Goal: Information Seeking & Learning: Find specific fact

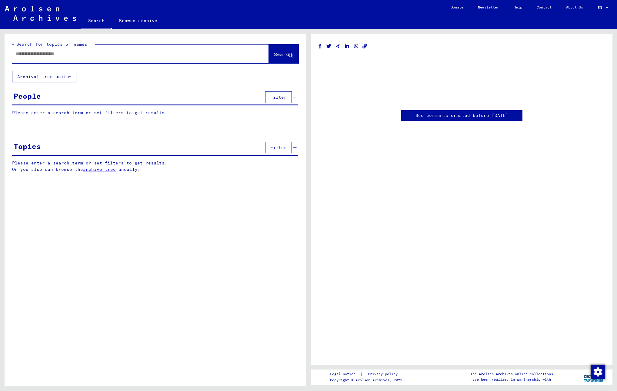
type input "*"
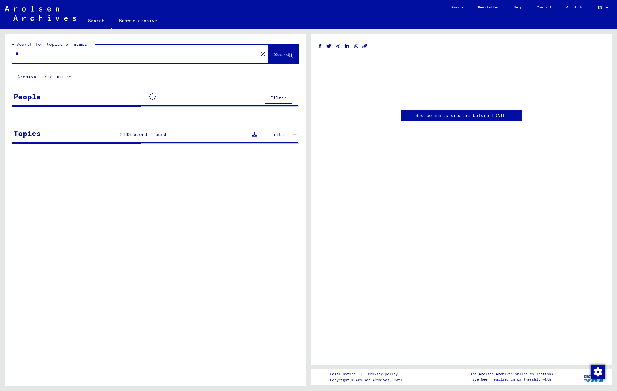
click at [59, 56] on input "*" at bounding box center [135, 54] width 238 height 6
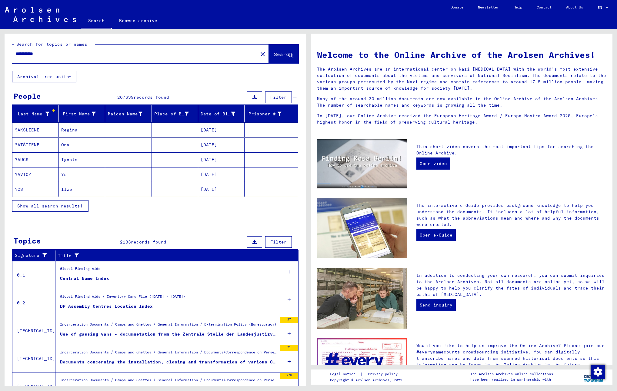
type input "**********"
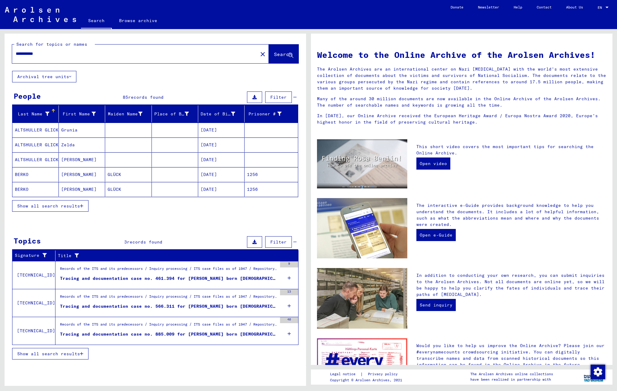
click at [192, 280] on div "Tracing and documentation case no. 461.394 for [PERSON_NAME] born [DEMOGRAPHIC_…" at bounding box center [168, 278] width 217 height 6
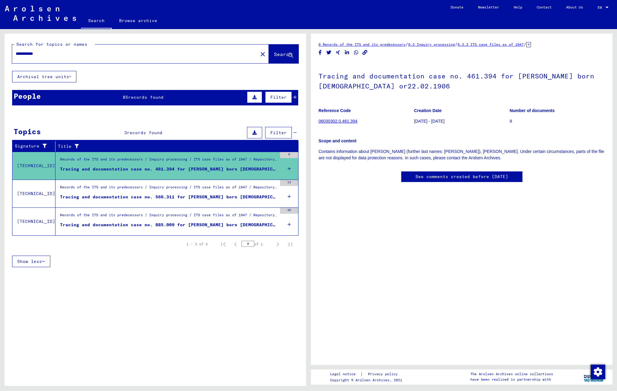
click at [288, 165] on mat-cell at bounding box center [271, 160] width 53 height 15
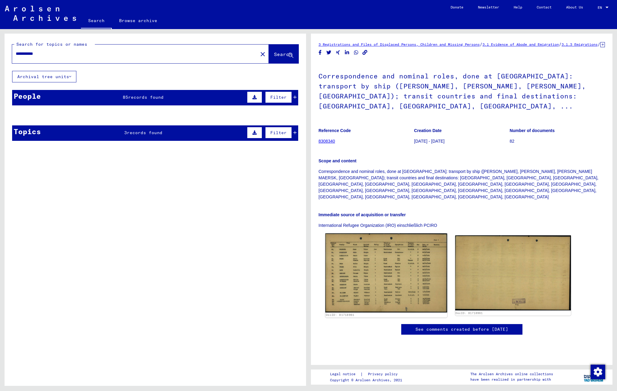
click at [368, 234] on img at bounding box center [386, 273] width 122 height 79
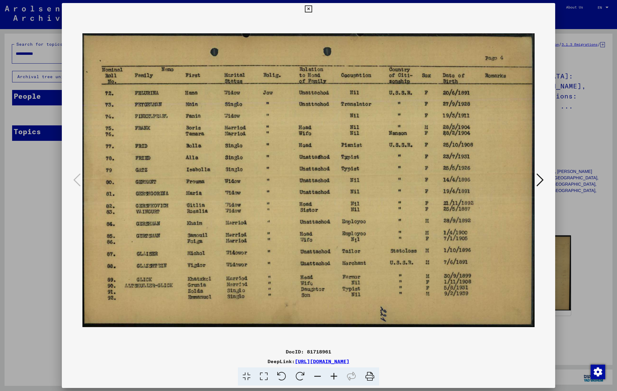
click at [333, 361] on link "[URL][DOMAIN_NAME]" at bounding box center [322, 361] width 55 height 6
click at [306, 8] on icon at bounding box center [308, 8] width 7 height 7
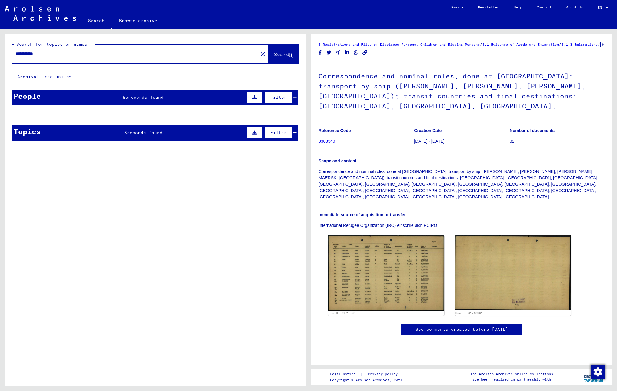
click at [144, 132] on mat-cell at bounding box center [128, 130] width 46 height 15
click at [290, 132] on mat-cell at bounding box center [271, 130] width 53 height 15
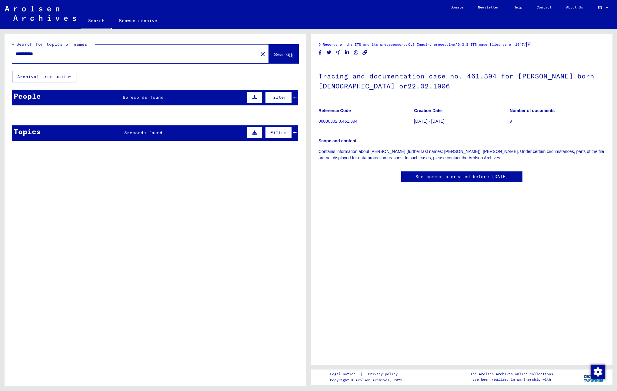
click at [326, 121] on link "06030302.0.461.394" at bounding box center [337, 121] width 39 height 5
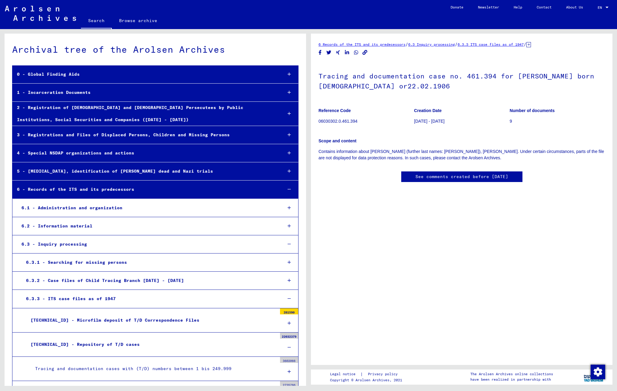
scroll to position [21783, 0]
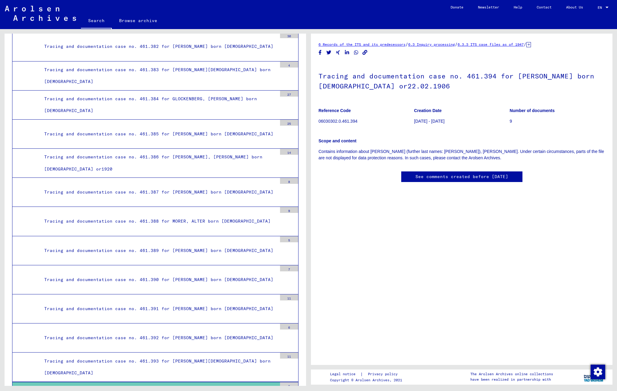
click at [263, 385] on div "Tracing and documentation case no. 461.394 for [PERSON_NAME] born [DEMOGRAPHIC_…" at bounding box center [158, 397] width 237 height 24
click at [210, 385] on div "Tracing and documentation case no. 461.394 for [PERSON_NAME] born [DEMOGRAPHIC_…" at bounding box center [158, 397] width 237 height 24
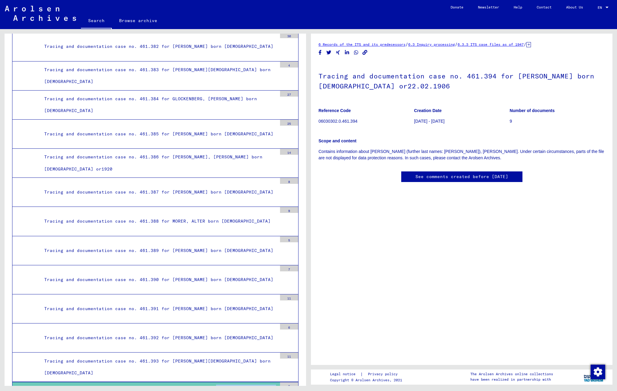
click at [210, 385] on div "Tracing and documentation case no. 461.394 for [PERSON_NAME] born [DEMOGRAPHIC_…" at bounding box center [158, 397] width 237 height 24
click at [285, 382] on div "9" at bounding box center [289, 385] width 18 height 6
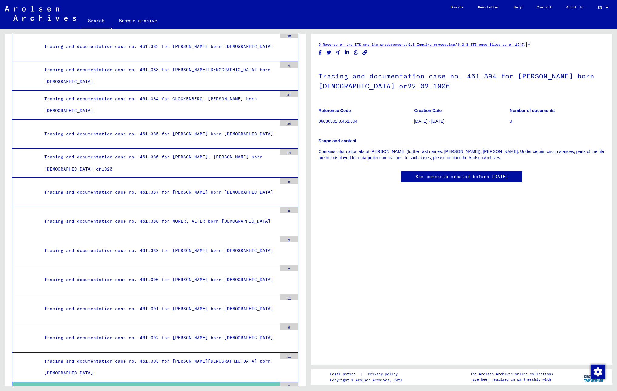
click at [285, 382] on div "9" at bounding box center [289, 385] width 18 height 6
click at [261, 385] on div "Tracing and documentation case no. 461.394 for [PERSON_NAME] born [DEMOGRAPHIC_…" at bounding box center [158, 397] width 237 height 24
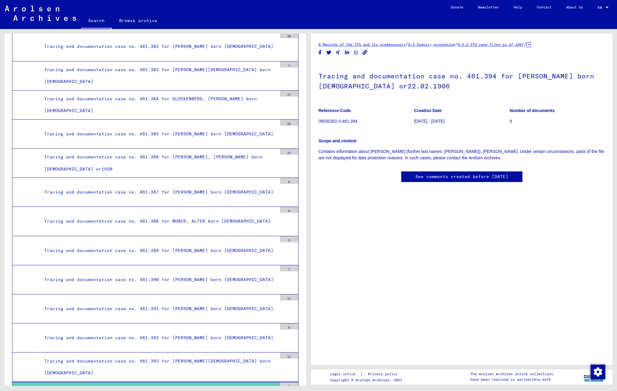
click at [261, 385] on div "Tracing and documentation case no. 461.394 for [PERSON_NAME] born [DEMOGRAPHIC_…" at bounding box center [158, 397] width 237 height 24
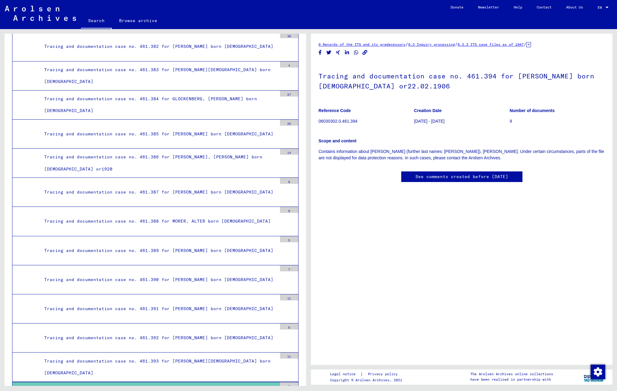
click at [261, 385] on div "Tracing and documentation case no. 461.394 for [PERSON_NAME] born [DEMOGRAPHIC_…" at bounding box center [158, 397] width 237 height 24
click at [285, 382] on div "9" at bounding box center [289, 385] width 18 height 6
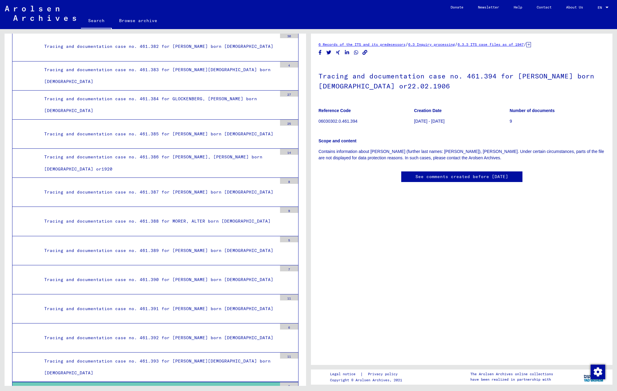
click at [285, 382] on div "9" at bounding box center [289, 385] width 18 height 6
click at [268, 385] on div "Tracing and documentation case no. 461.394 for [PERSON_NAME] born [DEMOGRAPHIC_…" at bounding box center [158, 397] width 237 height 24
